Goal: Task Accomplishment & Management: Use online tool/utility

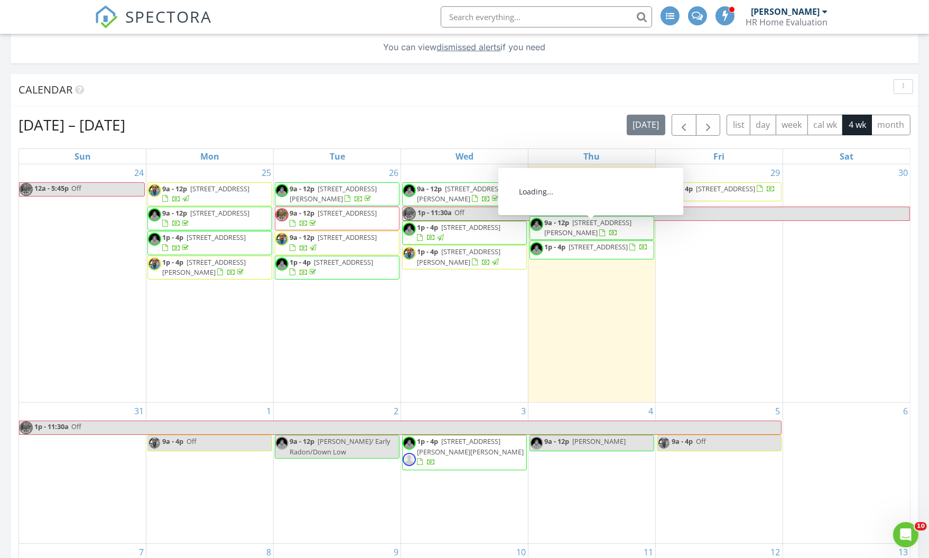
drag, startPoint x: 597, startPoint y: 229, endPoint x: 601, endPoint y: 233, distance: 5.6
click at [601, 233] on span "9a - 12p 6193 Terry Court, Arvada 80403" at bounding box center [592, 228] width 124 height 21
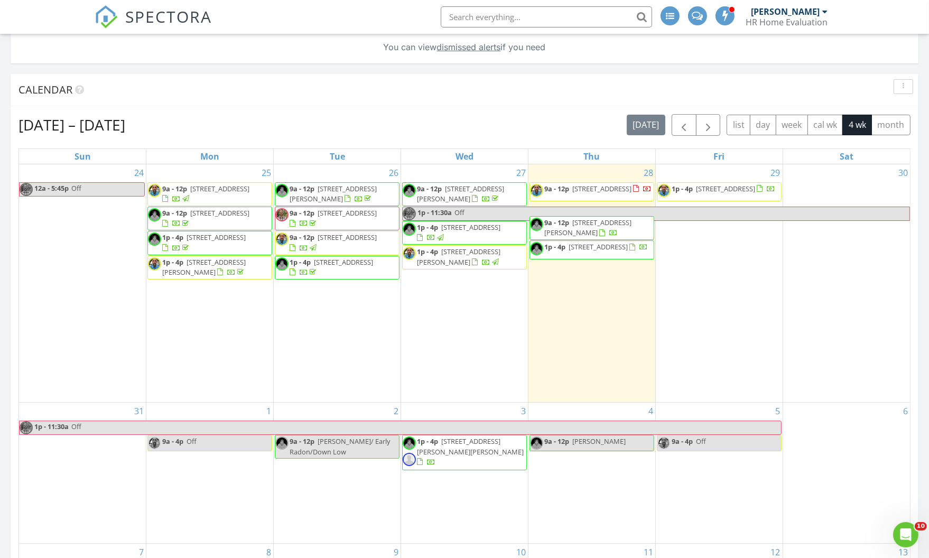
click at [601, 233] on span "9a - 12p 6193 Terry Court, Arvada 80403" at bounding box center [592, 228] width 124 height 21
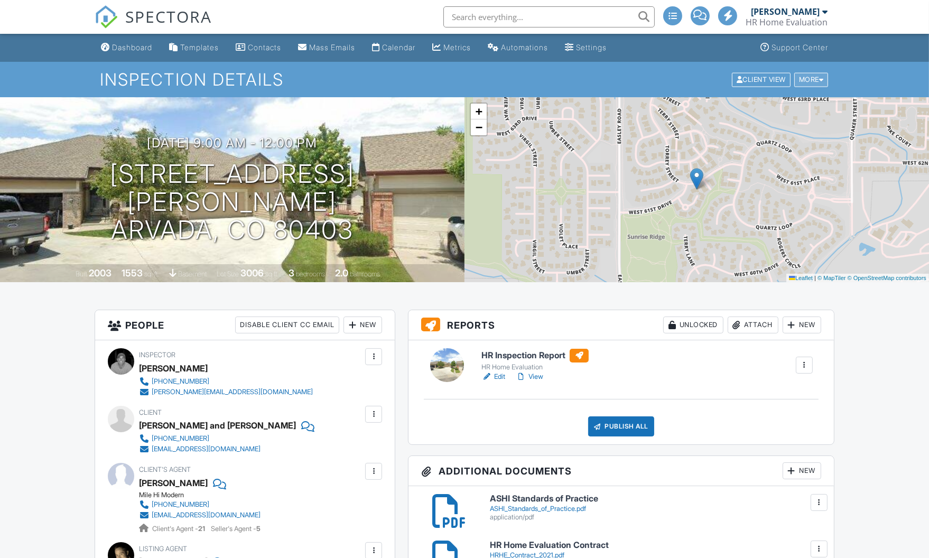
click at [807, 80] on div "More" at bounding box center [811, 79] width 34 height 14
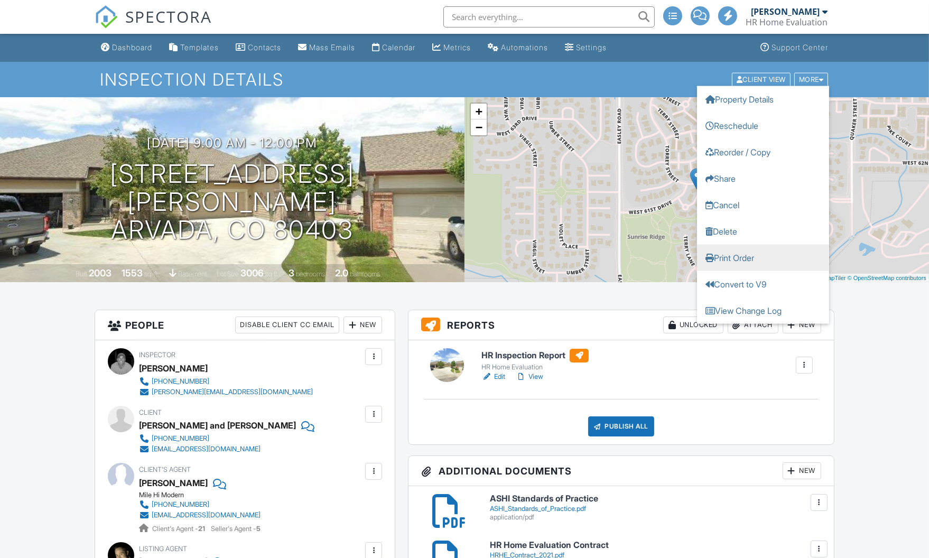
click at [738, 255] on link "Print Order" at bounding box center [763, 257] width 132 height 26
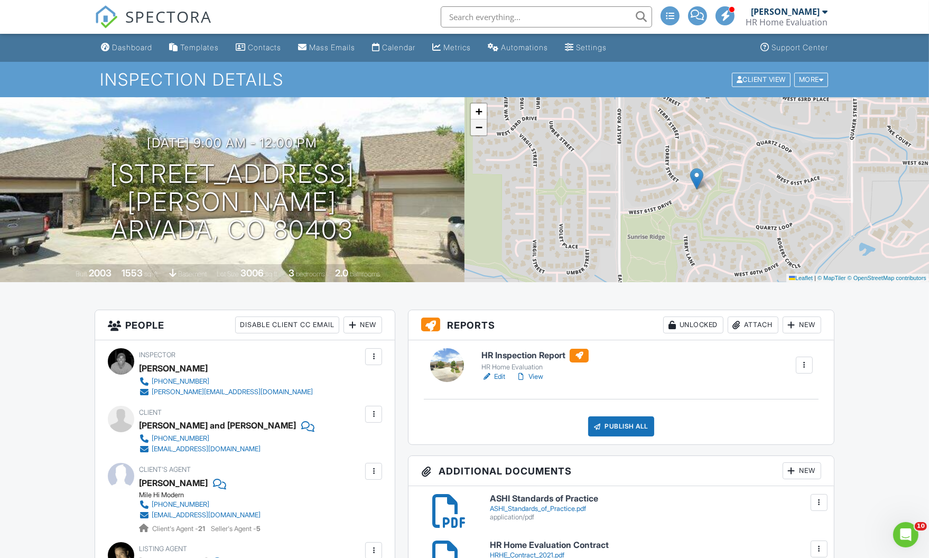
click at [479, 130] on span "−" at bounding box center [478, 126] width 7 height 13
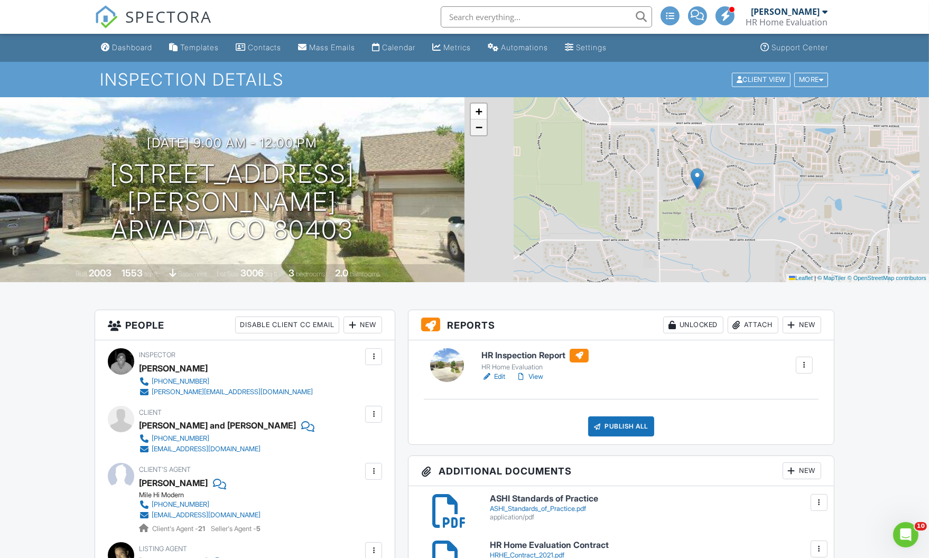
click at [479, 130] on span "−" at bounding box center [478, 126] width 7 height 13
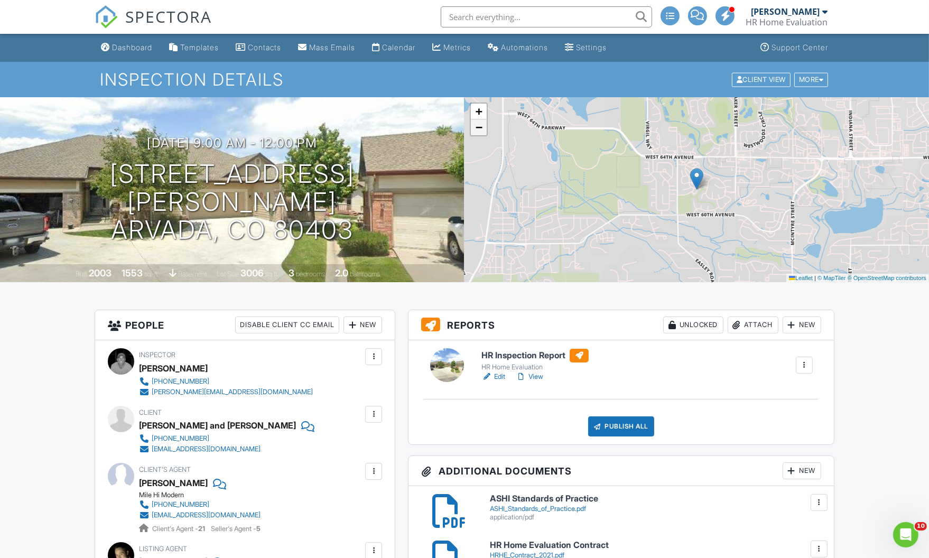
click at [479, 130] on span "−" at bounding box center [478, 126] width 7 height 13
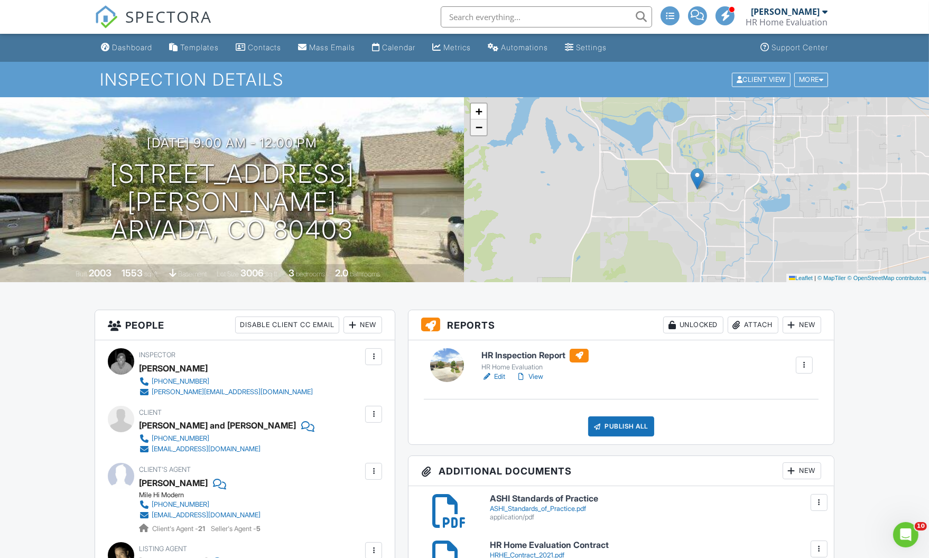
click at [479, 130] on span "−" at bounding box center [478, 126] width 7 height 13
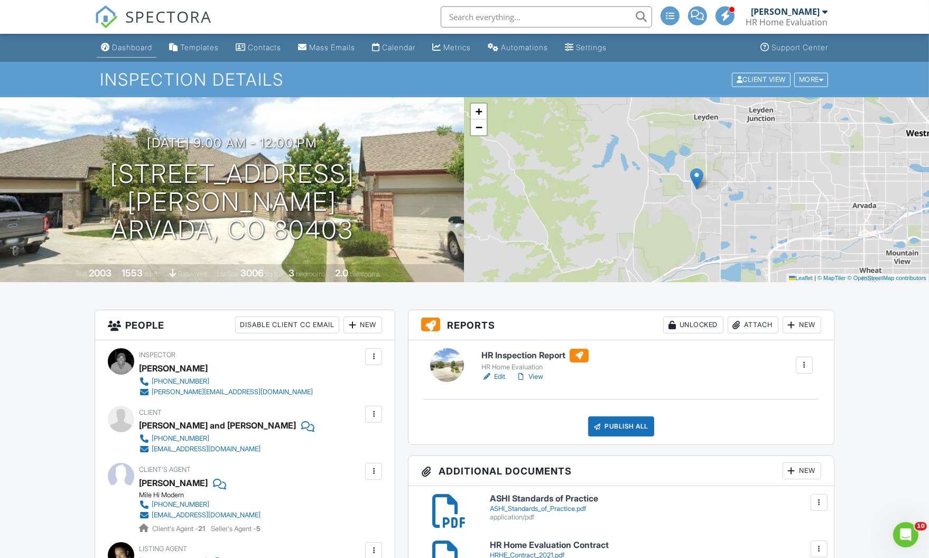
click at [124, 44] on div "Dashboard" at bounding box center [132, 47] width 40 height 9
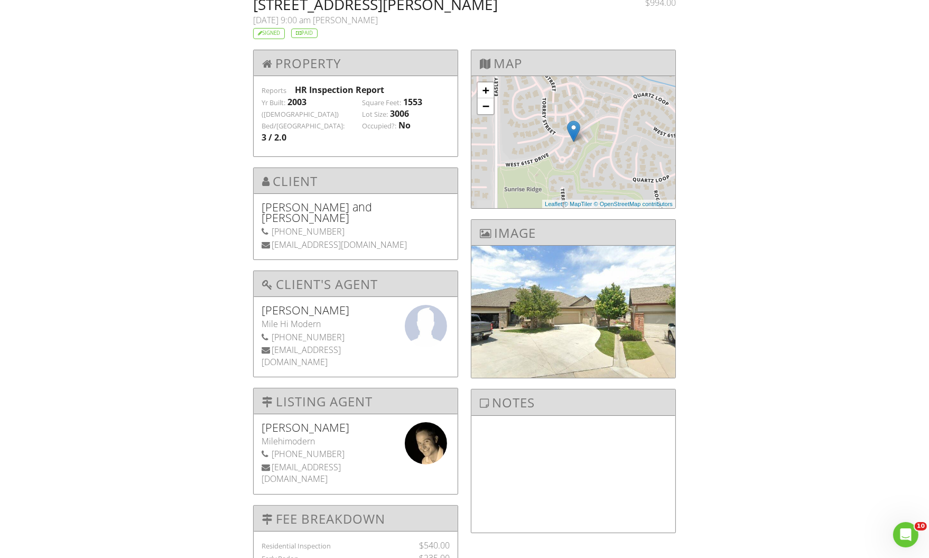
scroll to position [8, 0]
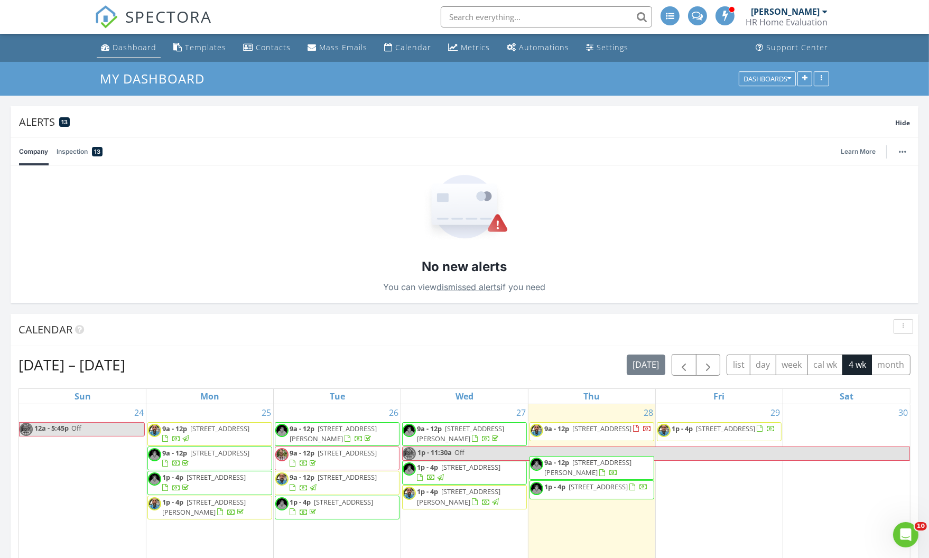
click at [136, 49] on div "Dashboard" at bounding box center [135, 47] width 44 height 10
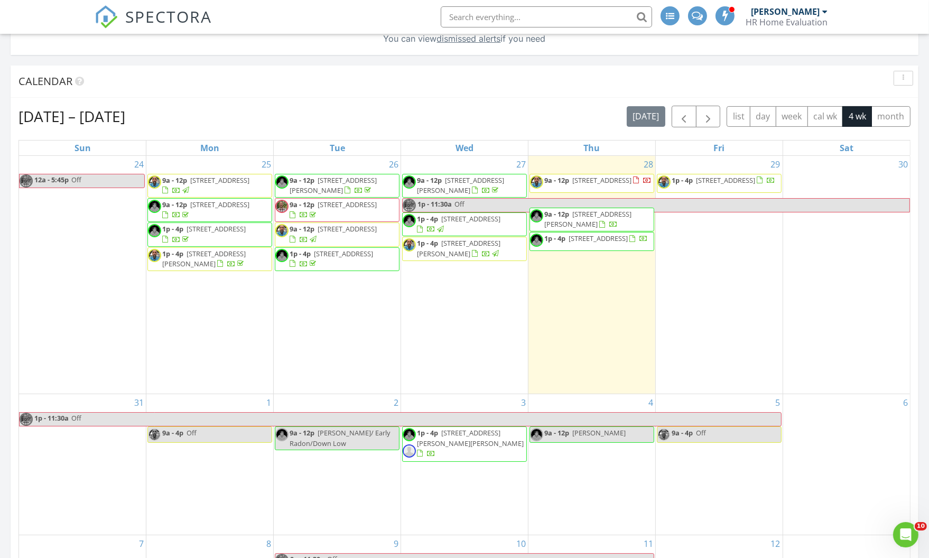
scroll to position [336, 0]
